Goal: Information Seeking & Learning: Find specific fact

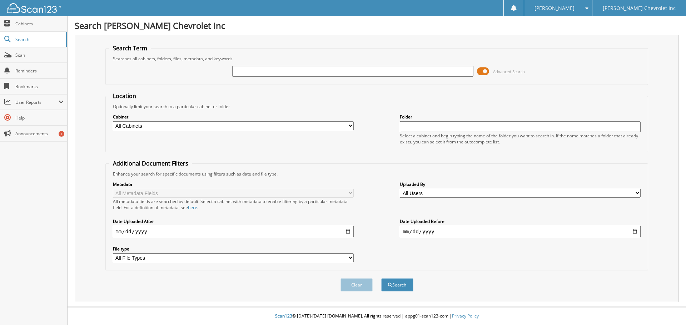
click at [258, 68] on input "text" at bounding box center [352, 71] width 241 height 11
type input "129982"
click at [381, 279] on button "Search" at bounding box center [397, 285] width 32 height 13
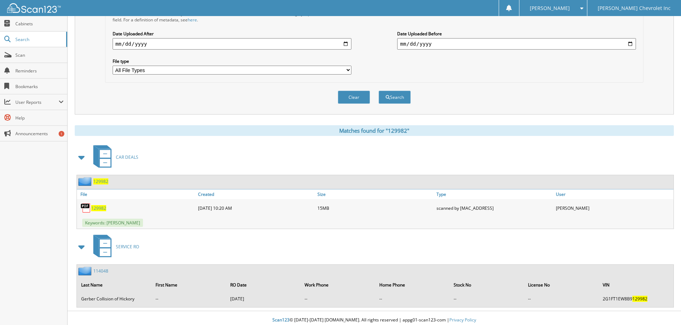
scroll to position [192, 0]
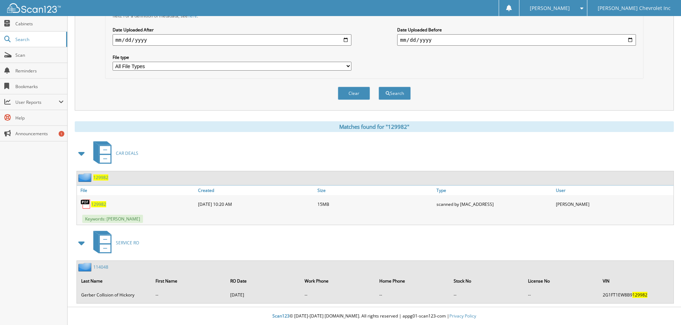
click at [96, 204] on span "129982" at bounding box center [98, 205] width 15 height 6
